Goal: Task Accomplishment & Management: Use online tool/utility

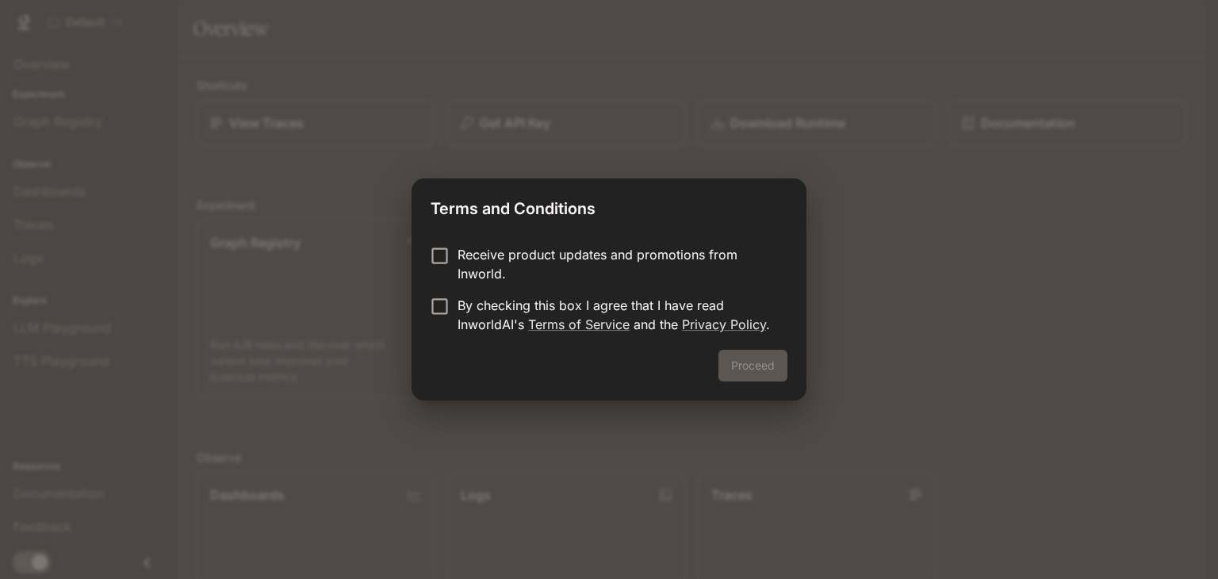
click at [556, 257] on p "Receive product updates and promotions from Inworld." at bounding box center [616, 264] width 317 height 38
click at [745, 359] on button "Proceed" at bounding box center [752, 366] width 69 height 32
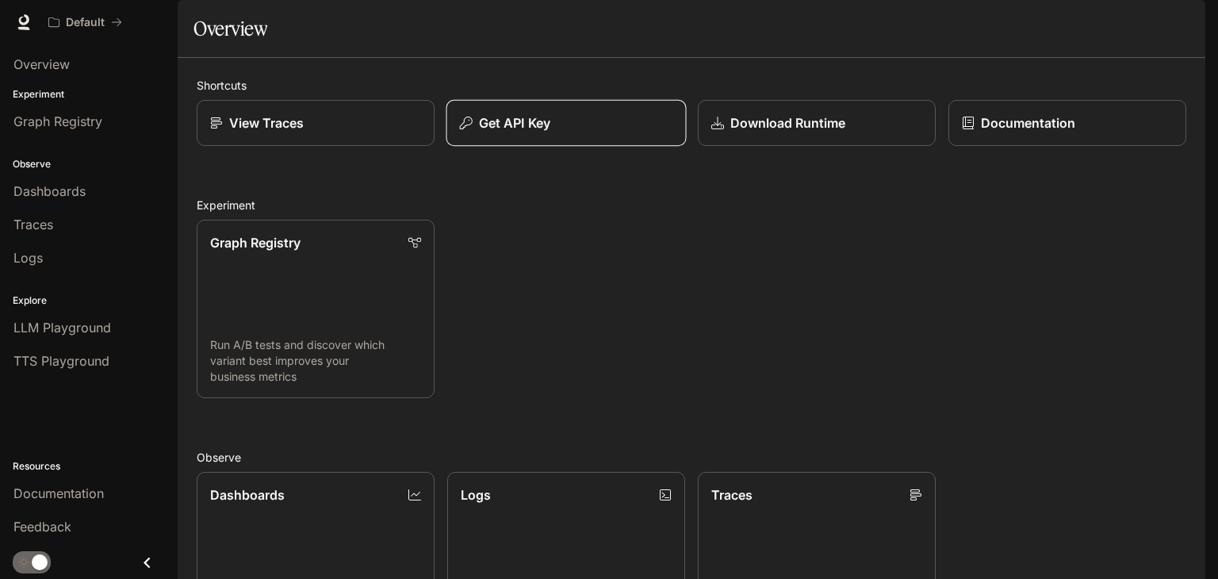
click at [591, 147] on button "Get API Key" at bounding box center [566, 123] width 240 height 47
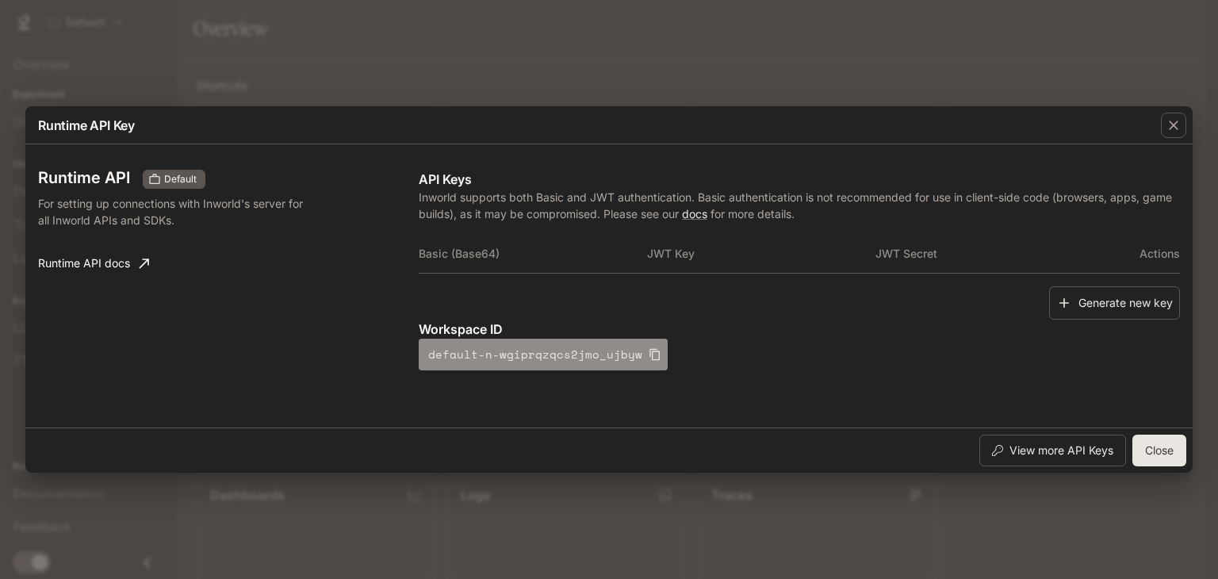
click at [649, 351] on icon "button" at bounding box center [654, 355] width 10 height 12
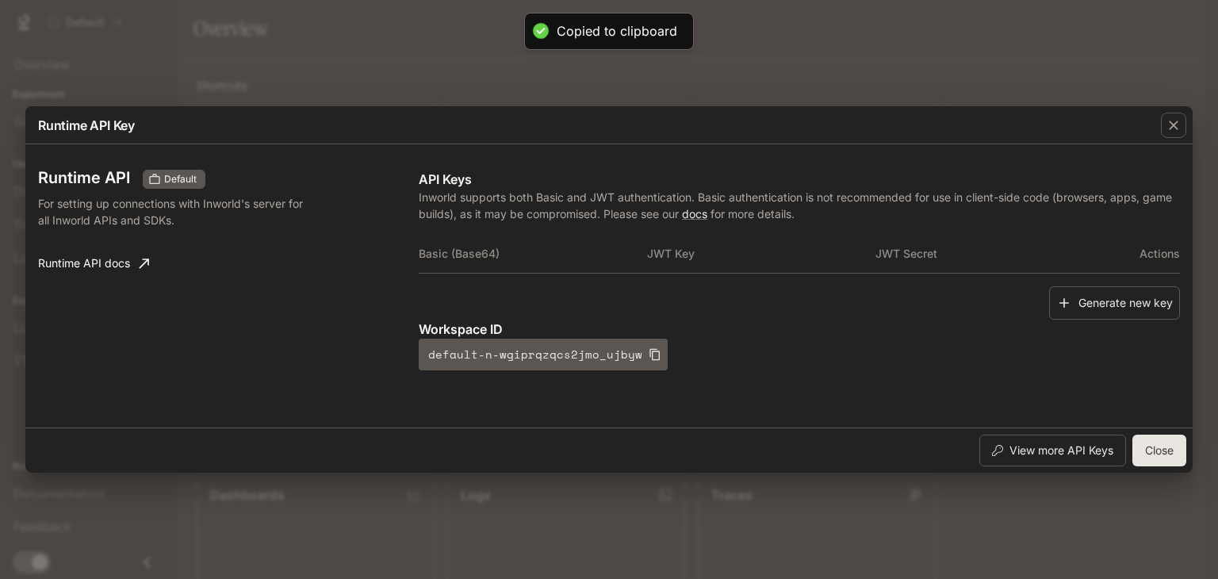
click at [1174, 458] on button "Close" at bounding box center [1159, 451] width 54 height 32
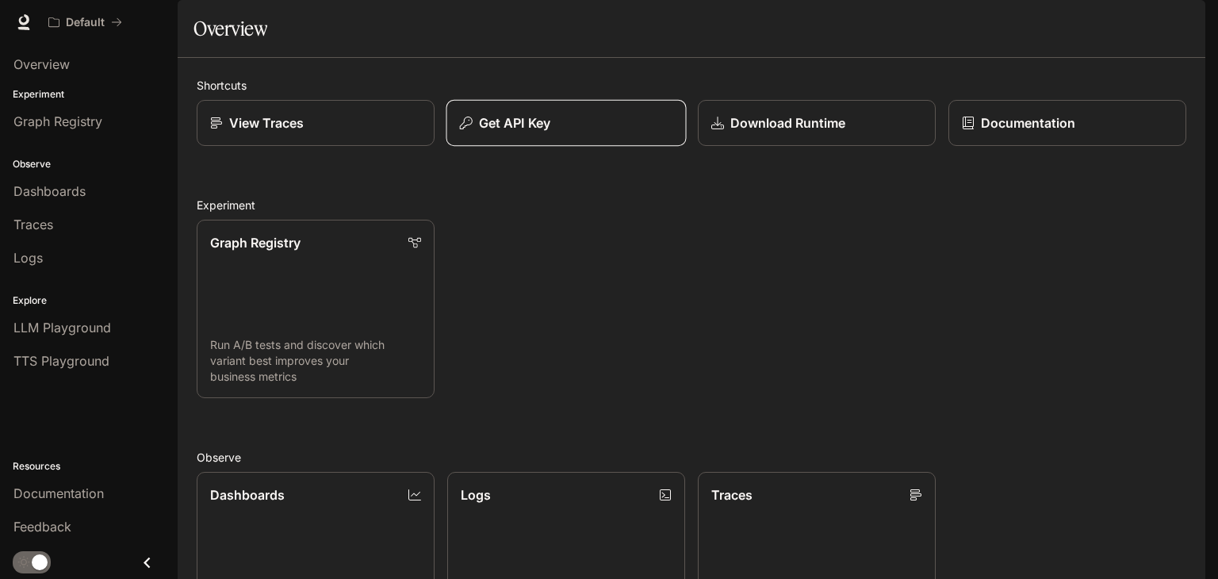
click at [573, 132] on div "Get API Key" at bounding box center [566, 122] width 213 height 19
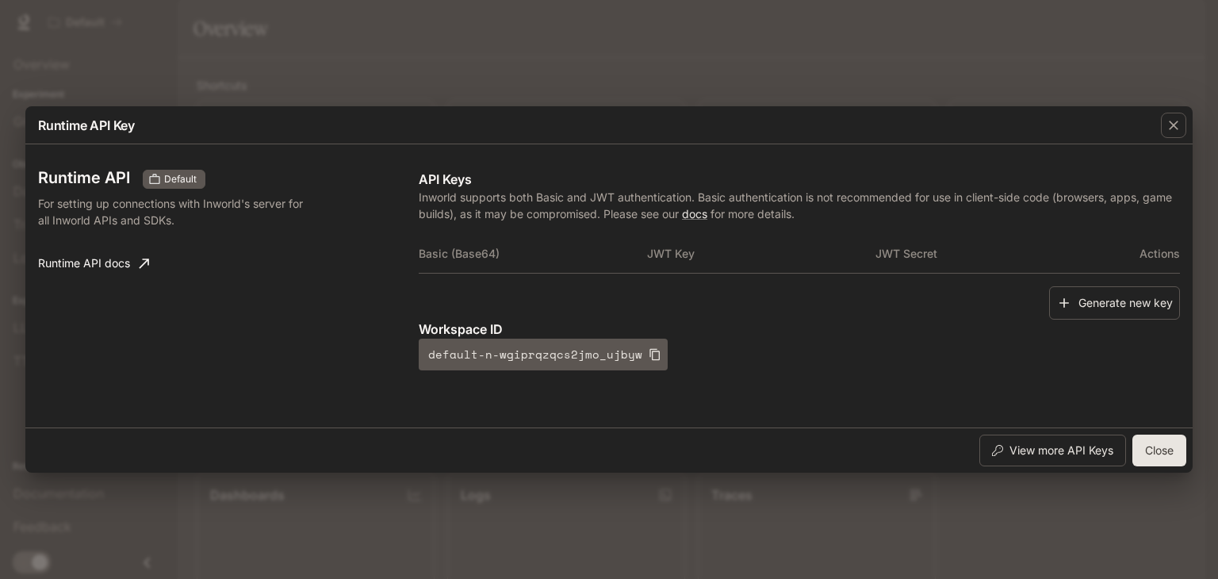
click at [658, 77] on div "Runtime API Key Runtime API Default For setting up connections with Inworld's s…" at bounding box center [609, 289] width 1218 height 579
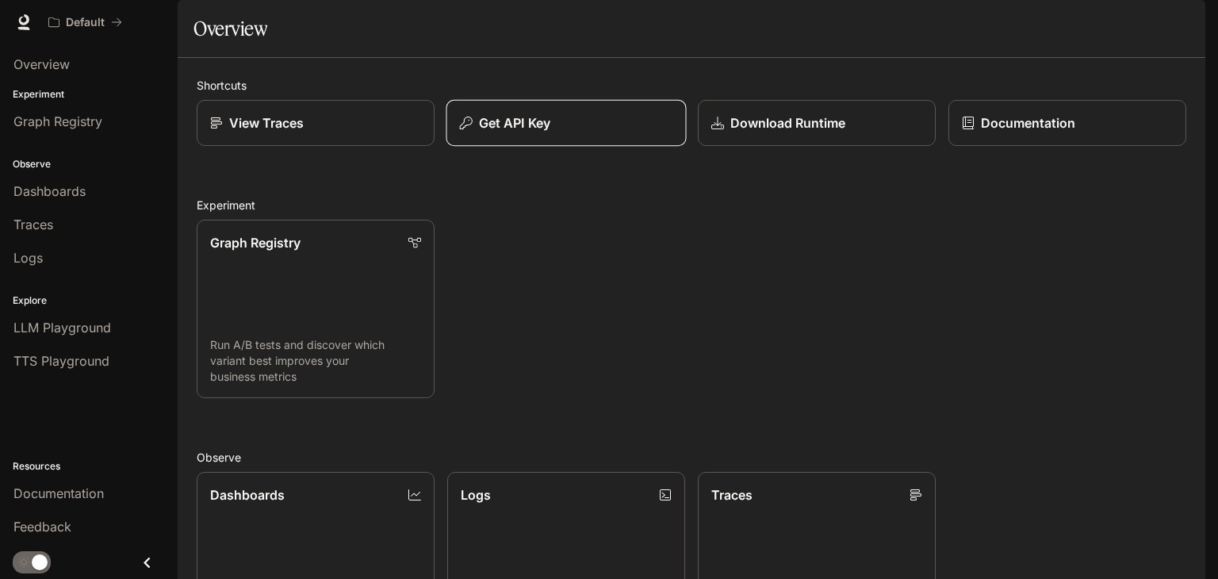
click at [609, 132] on div "Get API Key" at bounding box center [566, 122] width 213 height 19
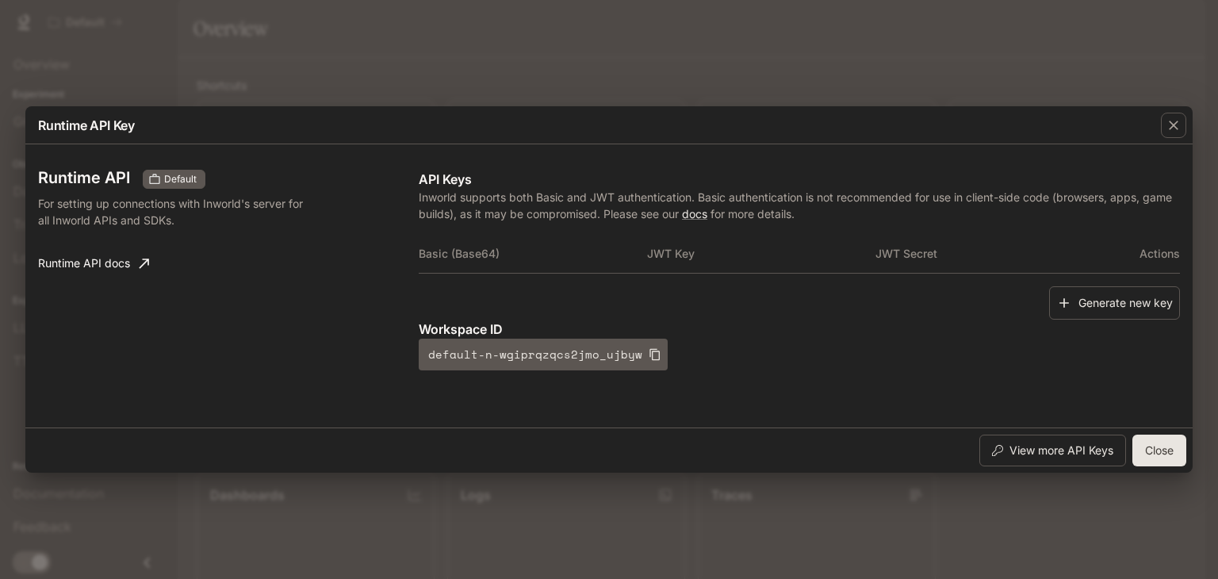
click at [659, 79] on div "Runtime API Key Runtime API Default For setting up connections with Inworld's s…" at bounding box center [609, 289] width 1218 height 579
